Goal: Obtain resource: Download file/media

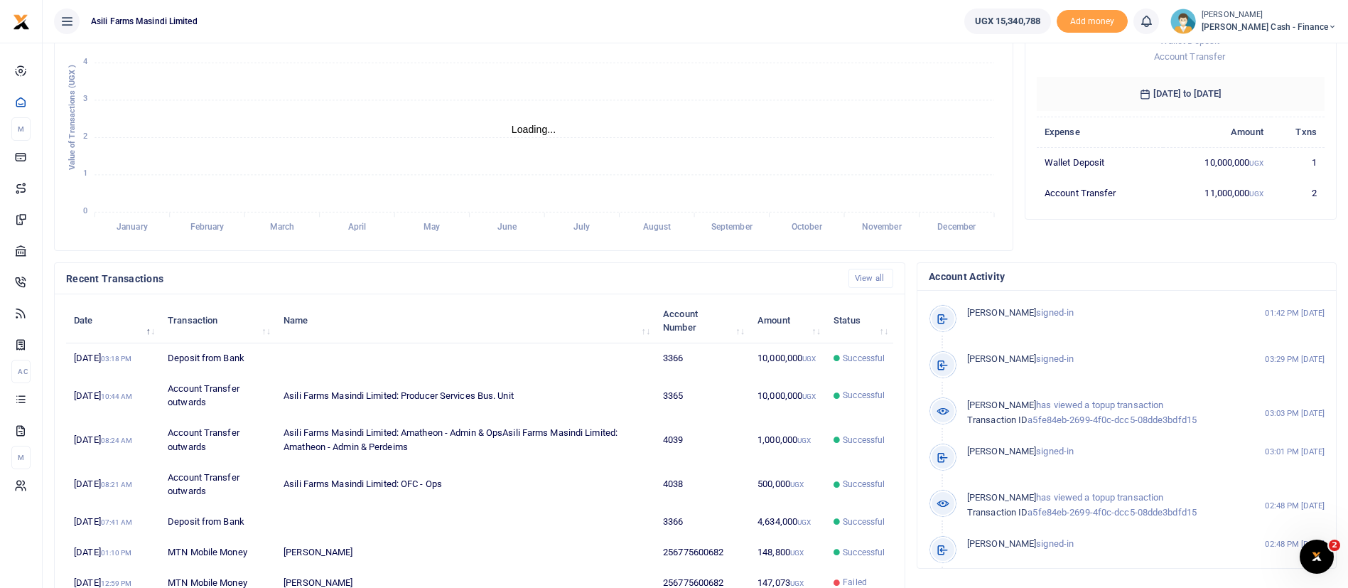
scroll to position [220, 0]
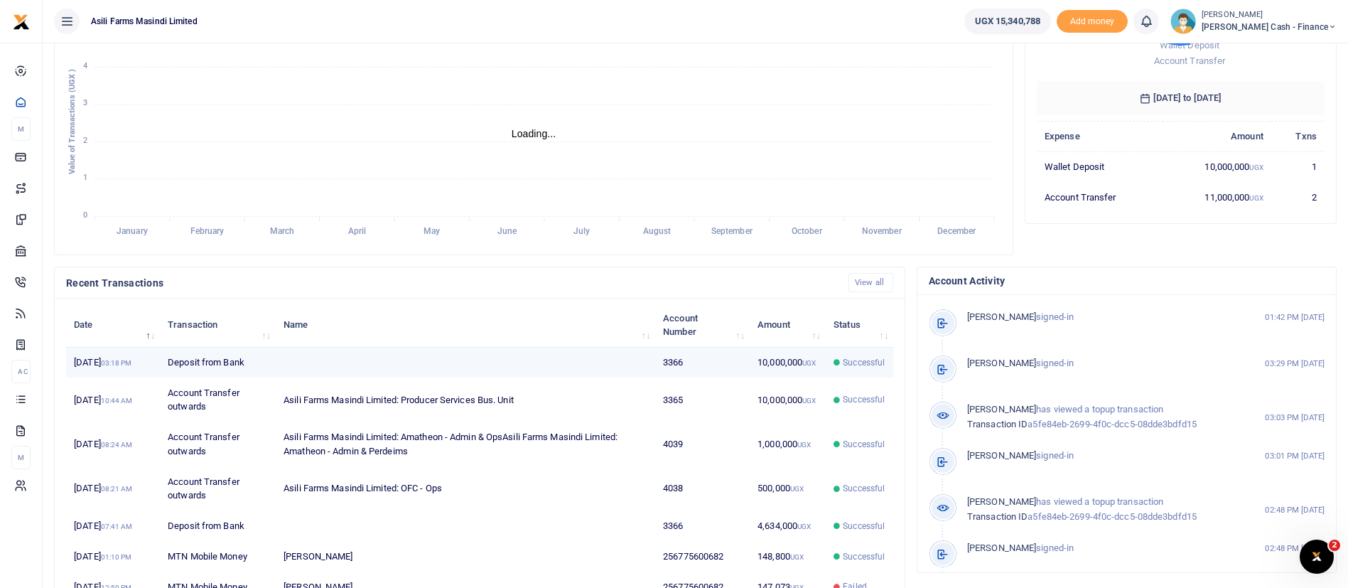
click at [606, 378] on td at bounding box center [465, 362] width 379 height 31
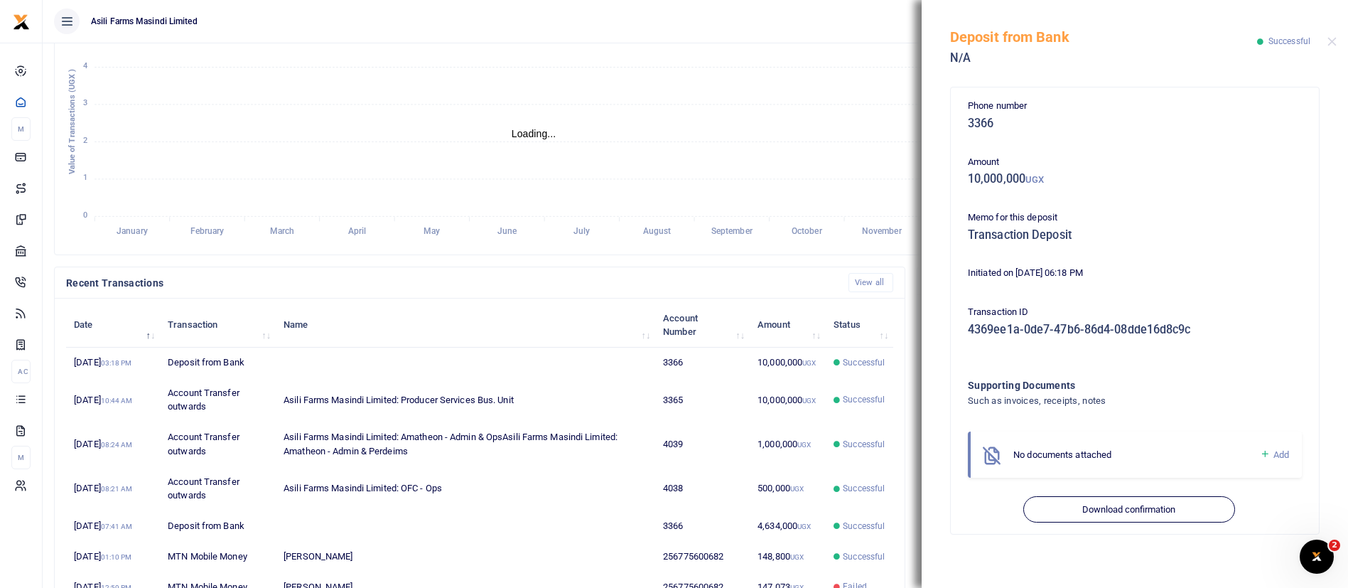
click at [1264, 456] on icon at bounding box center [1265, 454] width 11 height 13
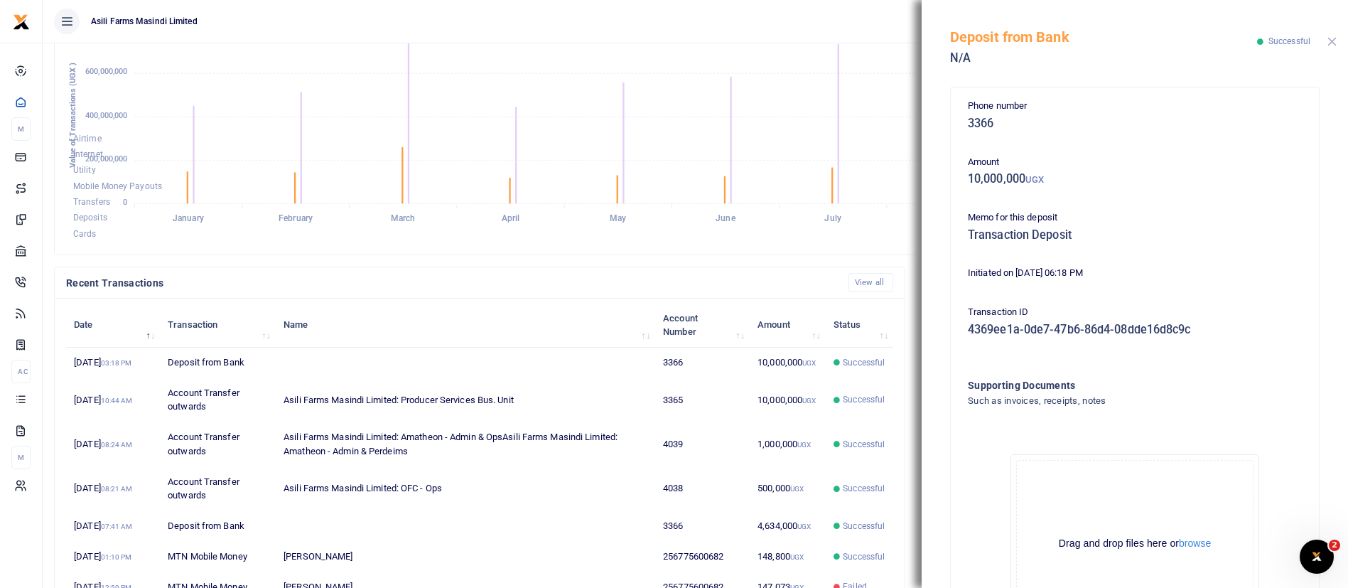
click at [1334, 43] on button "Close" at bounding box center [1331, 41] width 9 height 9
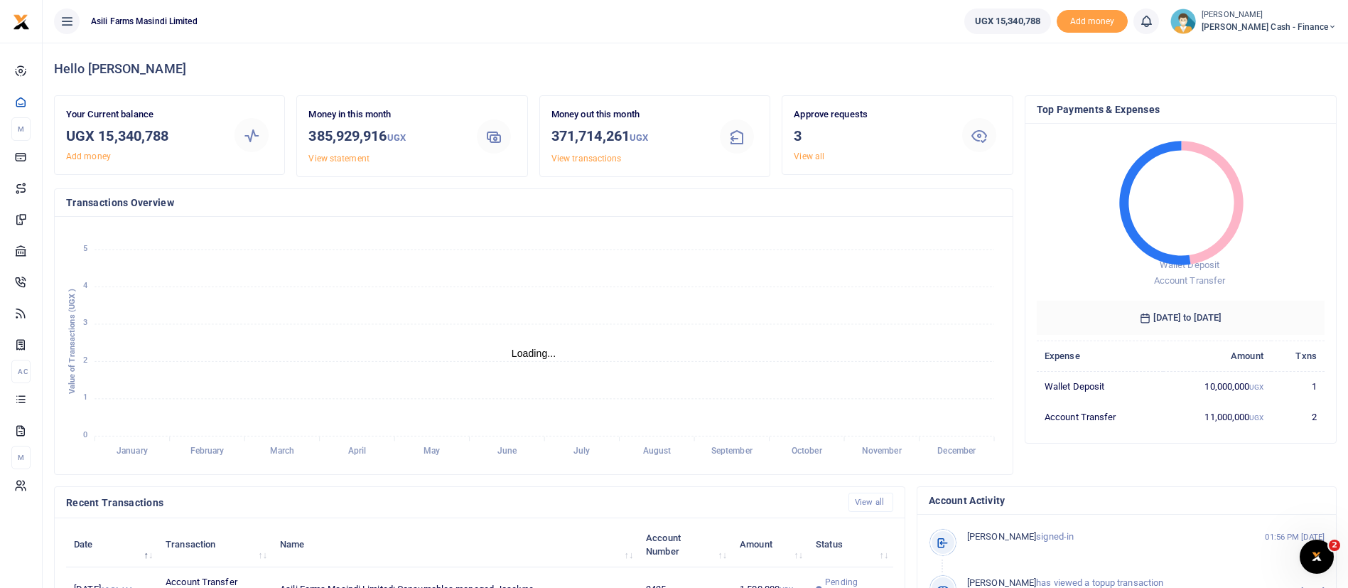
scroll to position [387, 0]
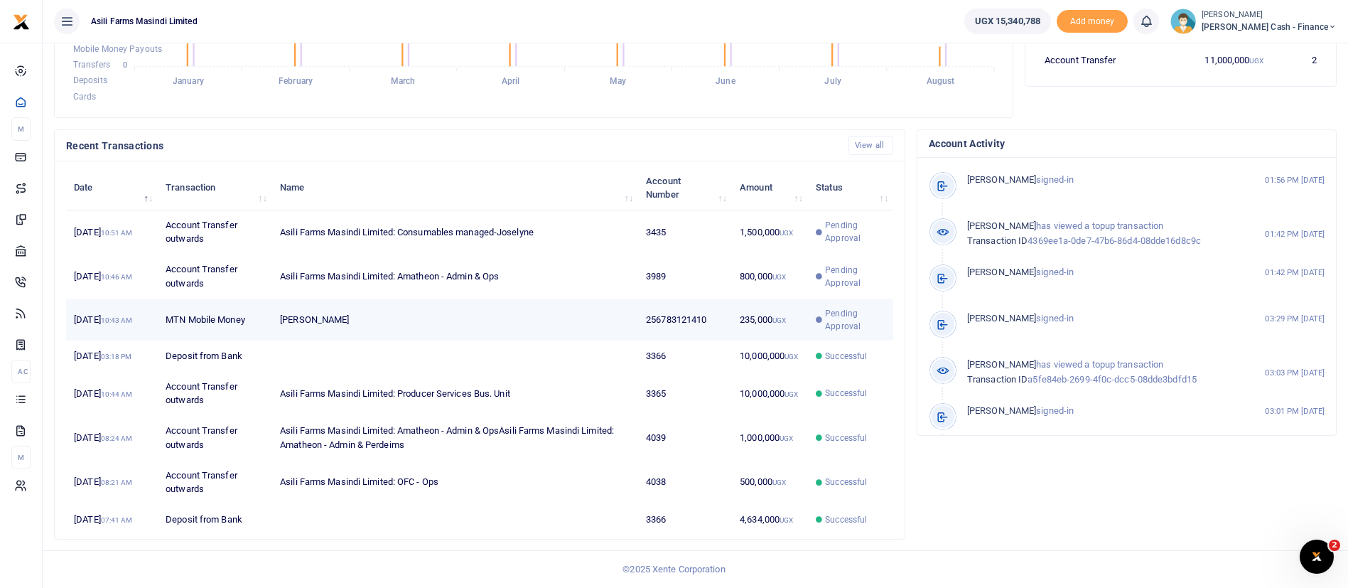
click at [724, 310] on td "256783121410" at bounding box center [685, 319] width 94 height 42
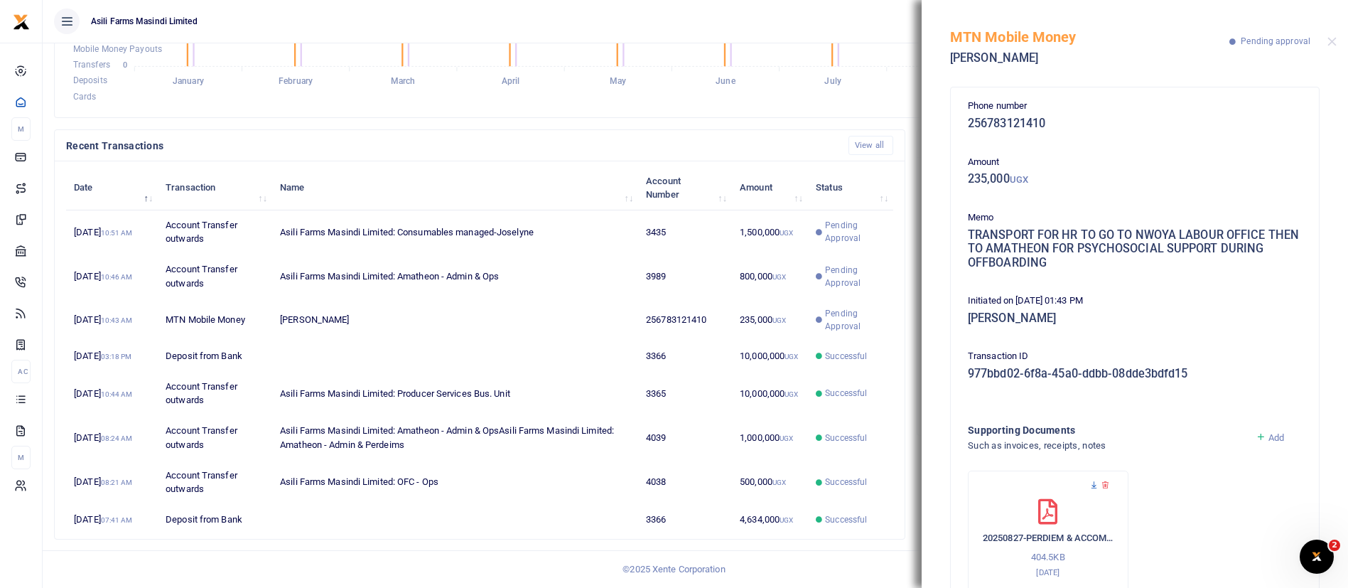
click at [1091, 487] on icon at bounding box center [1093, 484] width 9 height 9
